Goal: Task Accomplishment & Management: Use online tool/utility

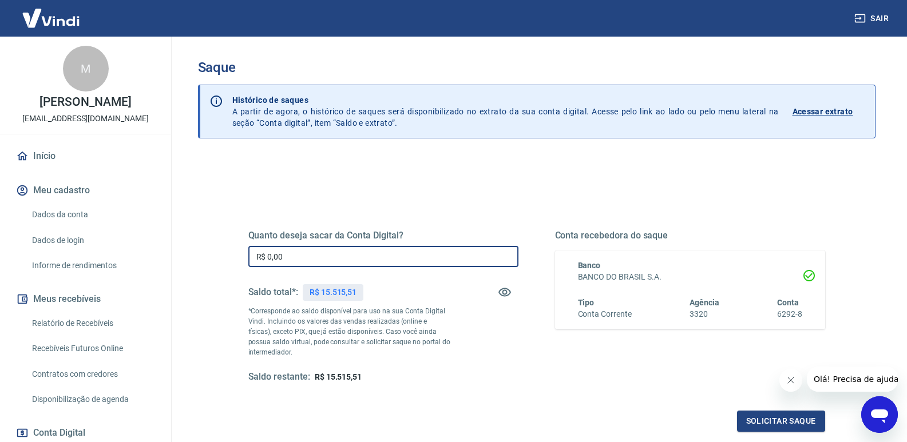
click at [329, 254] on input "R$ 0,00" at bounding box center [383, 256] width 270 height 21
type input "R$ 15.515,51"
click at [799, 415] on button "Solicitar saque" at bounding box center [781, 421] width 88 height 21
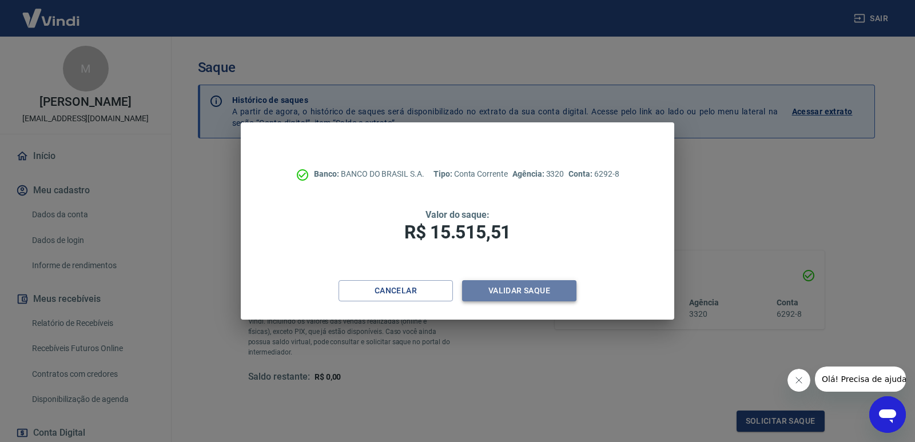
click at [518, 288] on button "Validar saque" at bounding box center [519, 290] width 114 height 21
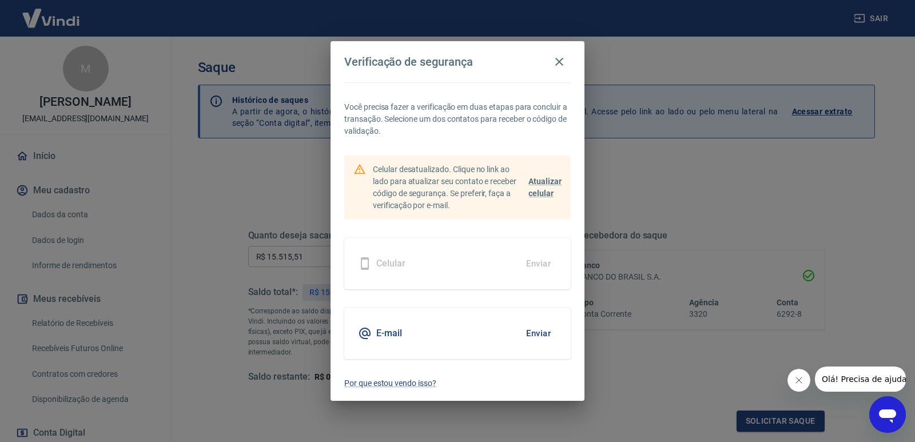
click at [537, 337] on button "Enviar" at bounding box center [538, 333] width 37 height 24
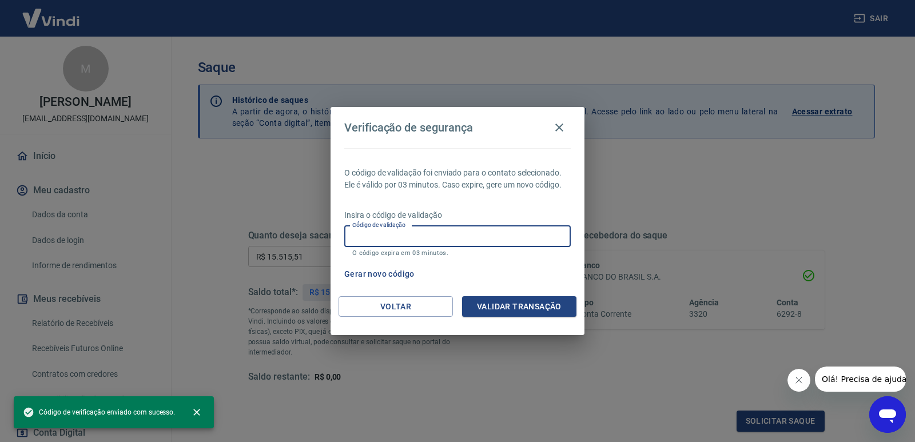
click at [445, 238] on input "Código de validação" at bounding box center [457, 236] width 227 height 21
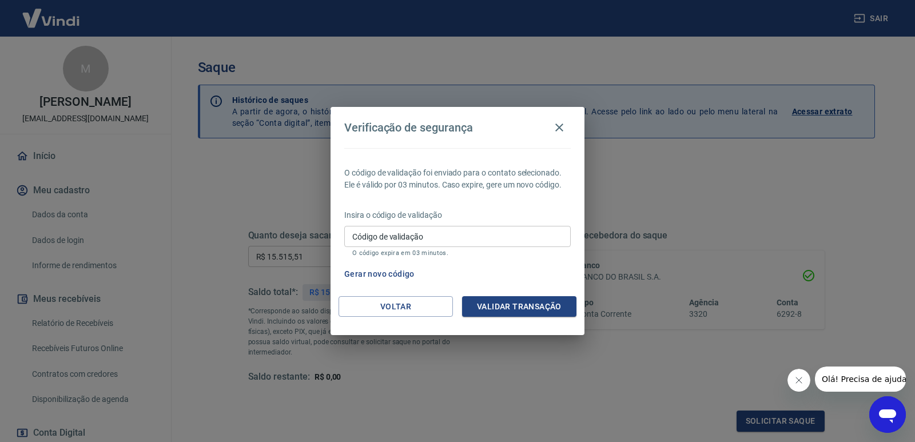
click at [530, 383] on div "Verificação de segurança O código de validação foi enviado para o contato selec…" at bounding box center [457, 221] width 915 height 442
click at [375, 275] on button "Gerar novo código" at bounding box center [380, 274] width 80 height 21
click at [435, 237] on input "Código de validação" at bounding box center [457, 236] width 227 height 21
type input "333242"
click at [488, 303] on button "Validar transação" at bounding box center [519, 306] width 114 height 21
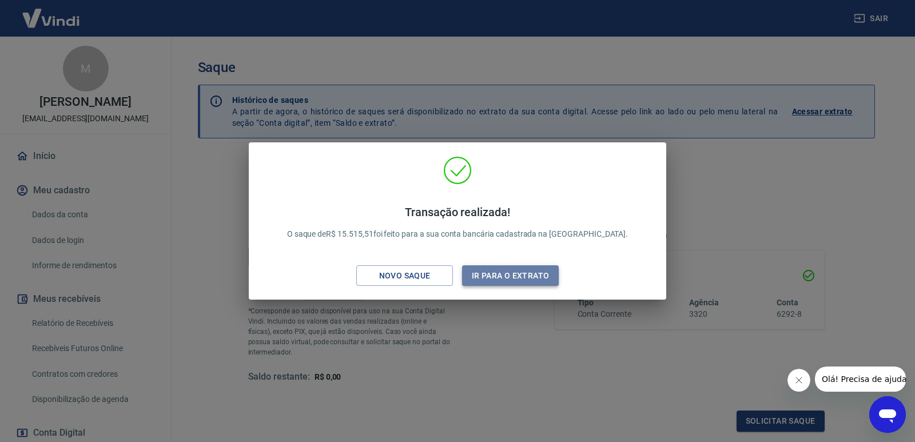
click at [507, 273] on button "Ir para o extrato" at bounding box center [510, 275] width 97 height 21
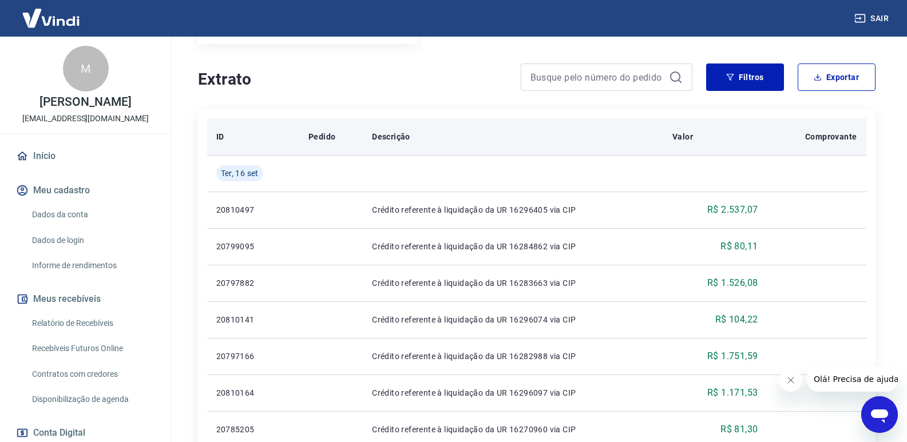
scroll to position [229, 0]
